Goal: Go to known website: Access a specific website the user already knows

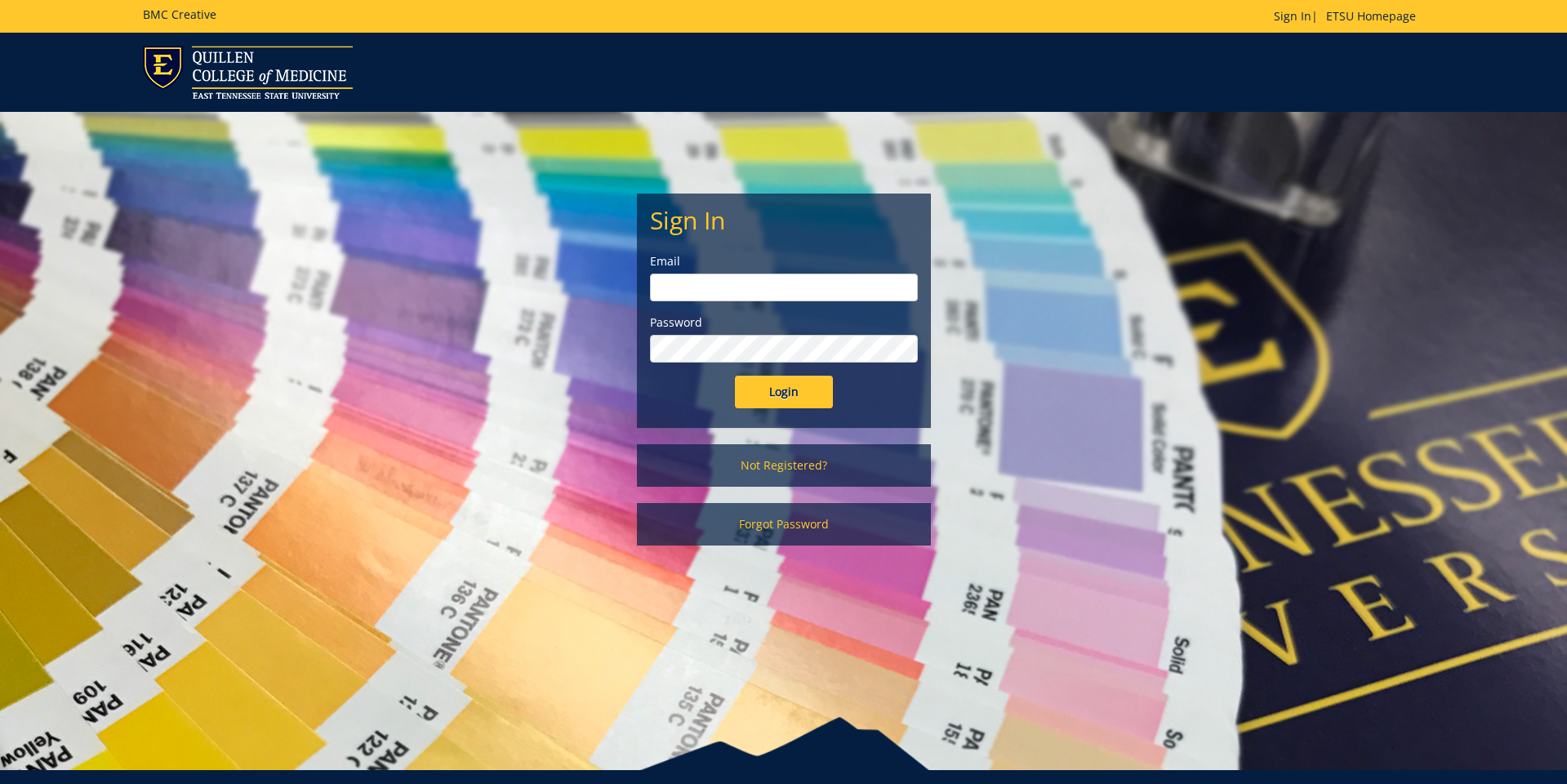
scroll to position [1, 0]
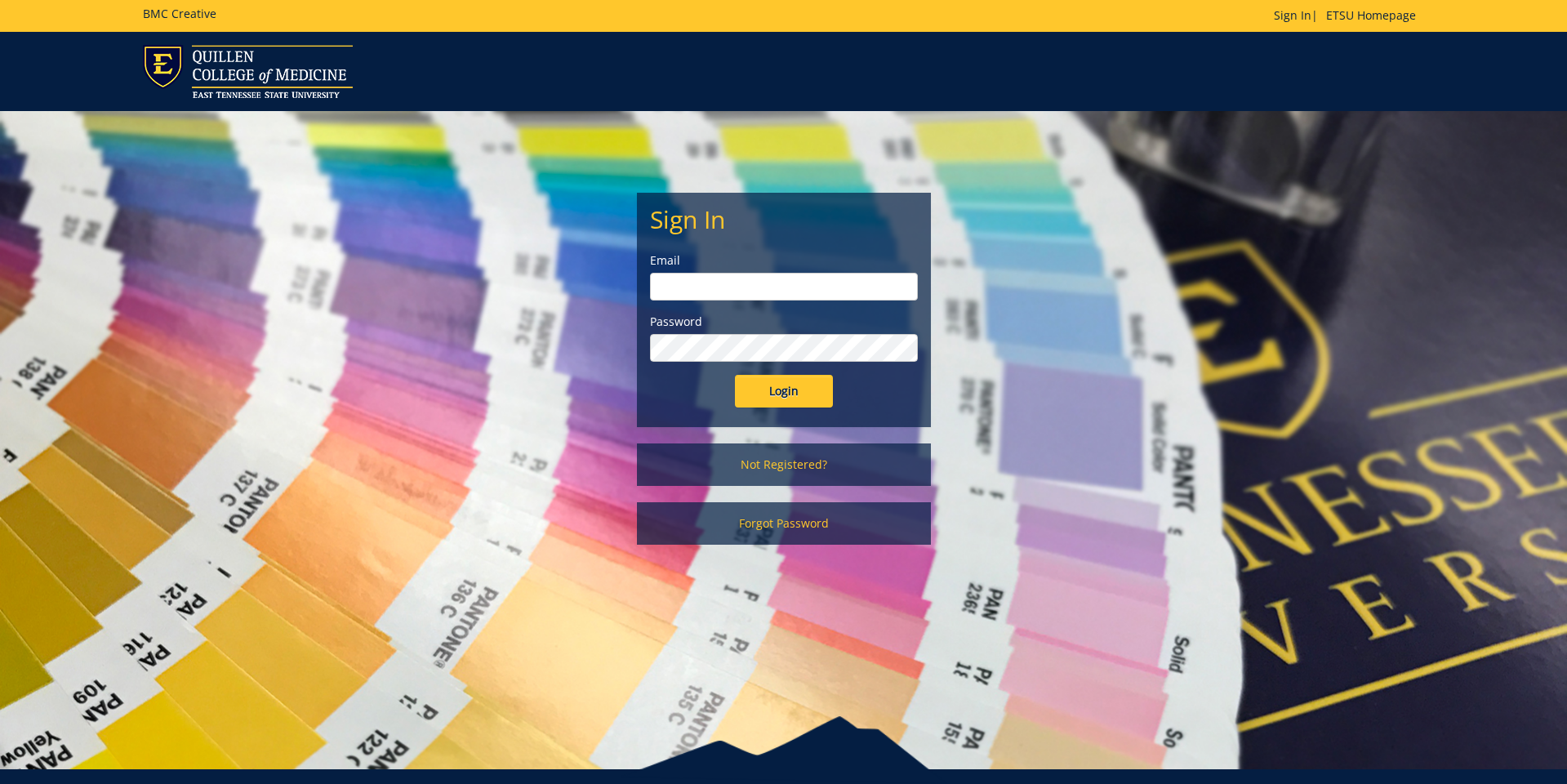
type input "[EMAIL_ADDRESS][DOMAIN_NAME]"
click at [803, 388] on input "Login" at bounding box center [784, 391] width 98 height 32
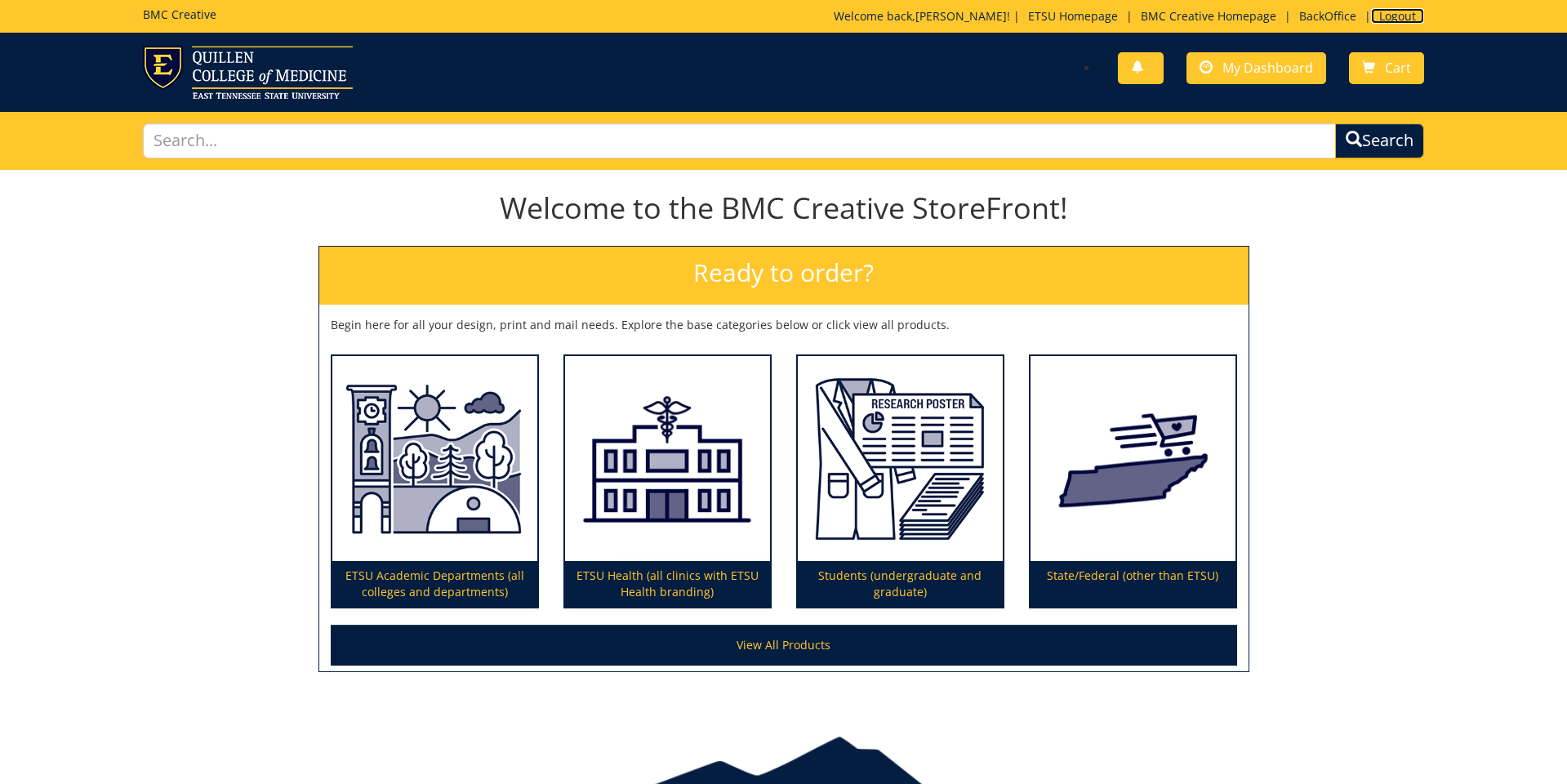
click at [1389, 17] on link "Logout" at bounding box center [1397, 16] width 53 height 16
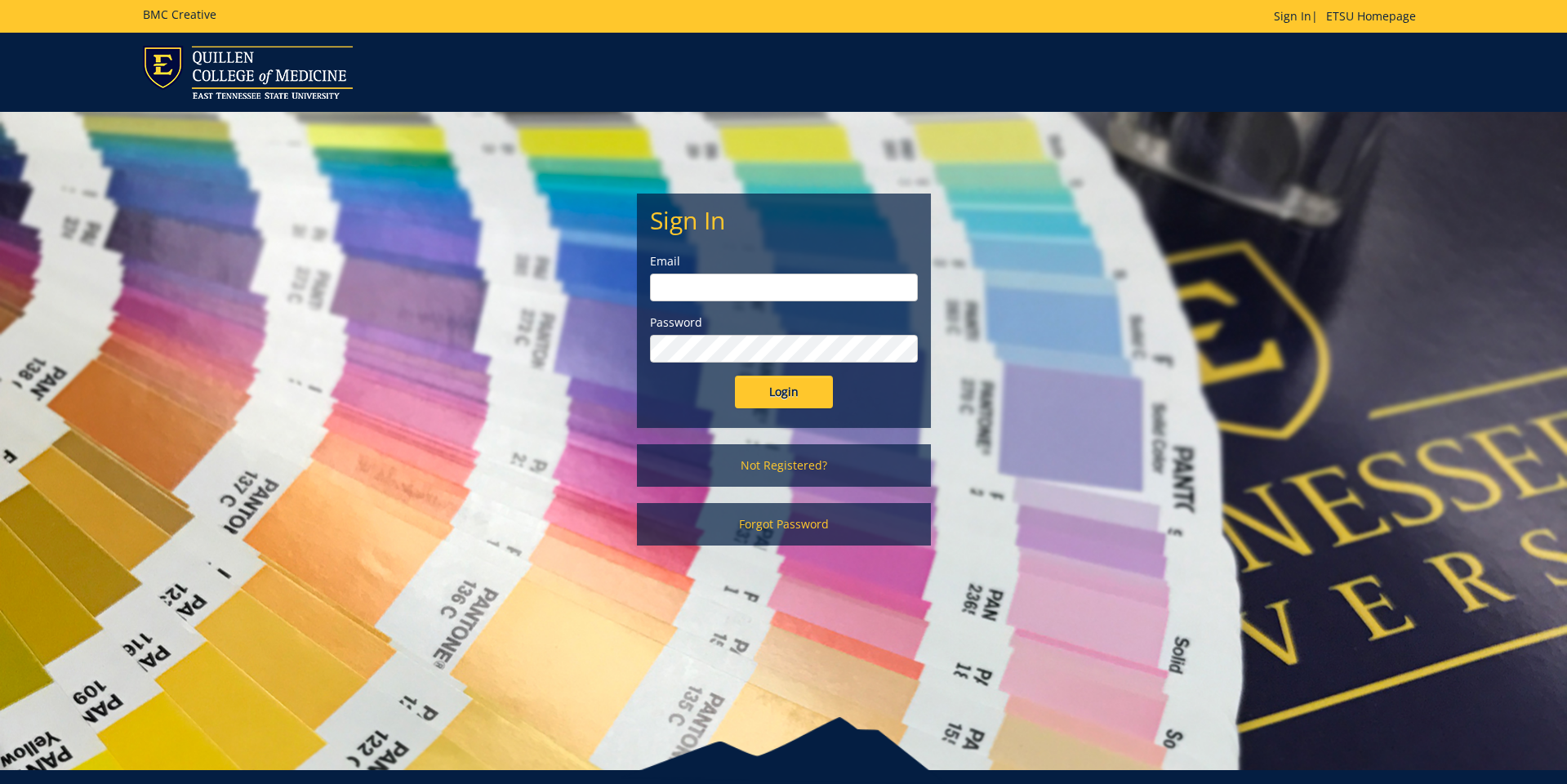
type input "[EMAIL_ADDRESS][DOMAIN_NAME]"
click at [782, 394] on input "Login" at bounding box center [784, 392] width 98 height 32
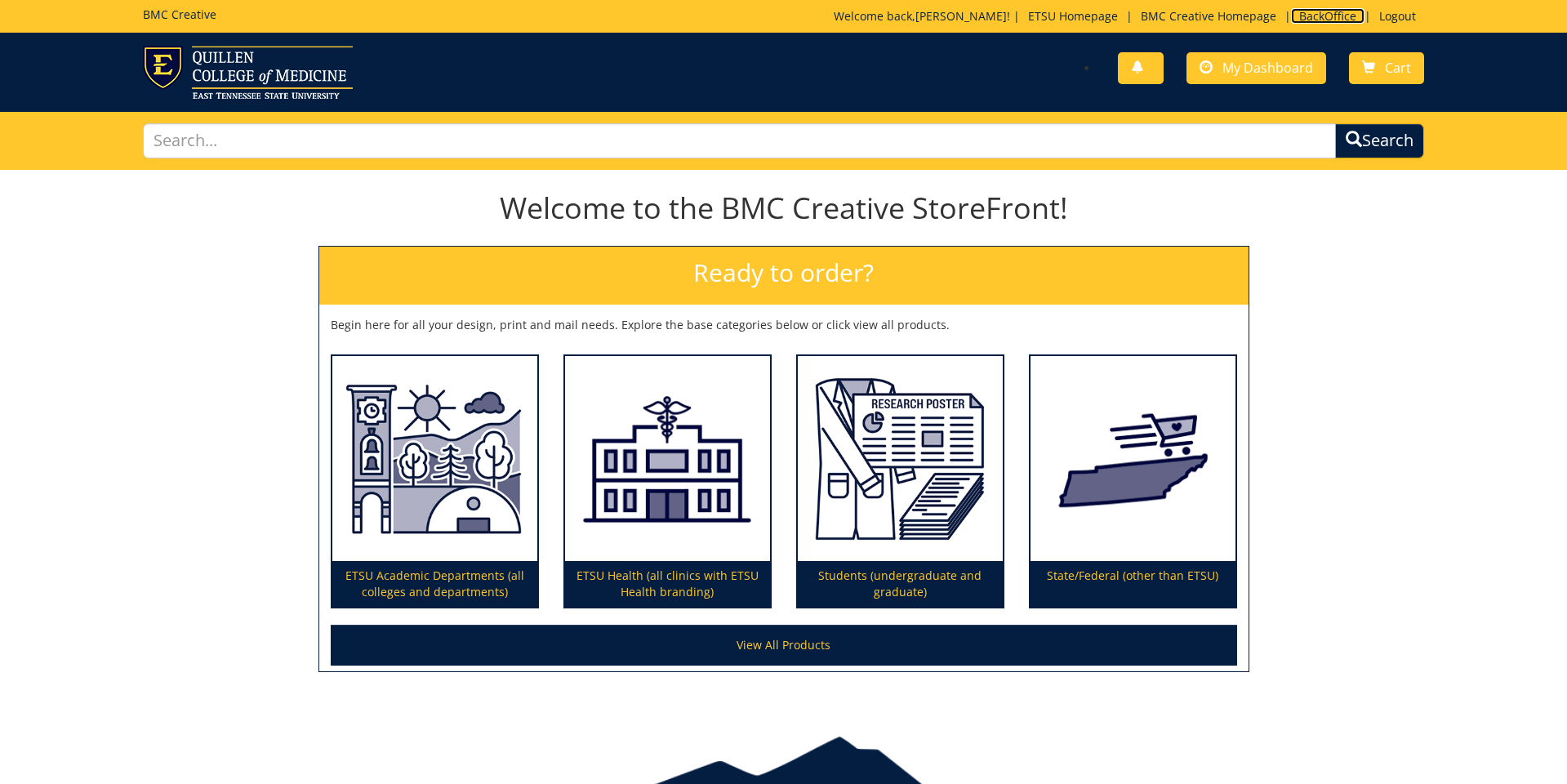
click at [1319, 19] on link "BackOffice" at bounding box center [1327, 16] width 73 height 16
